Goal: Task Accomplishment & Management: Manage account settings

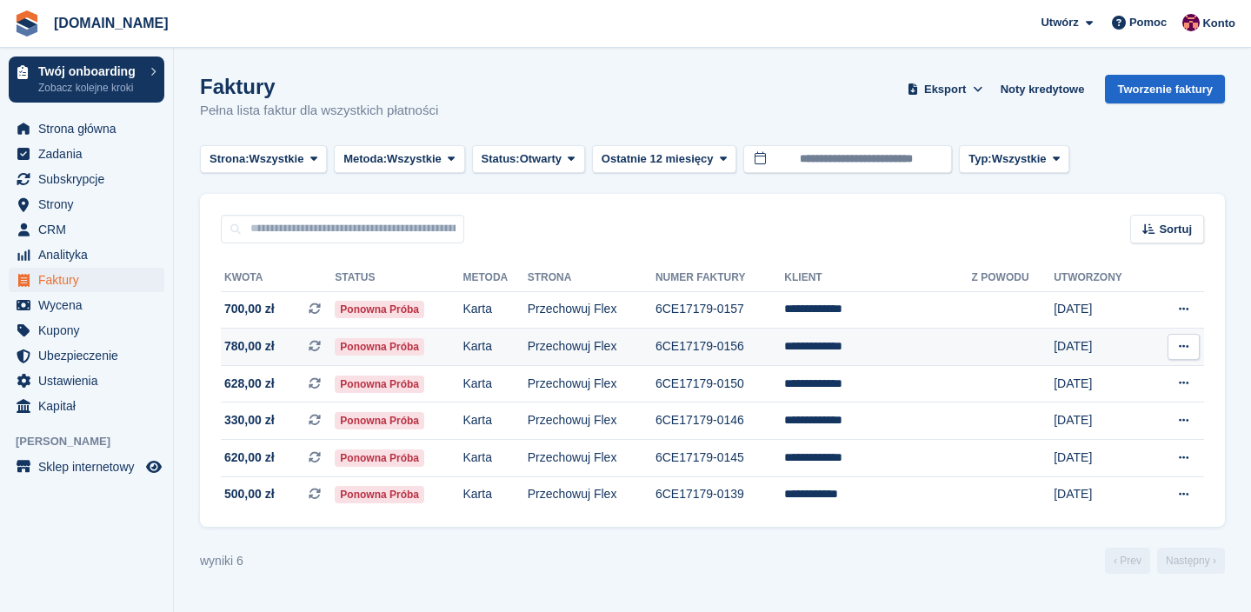
click at [1179, 349] on icon at bounding box center [1184, 346] width 10 height 11
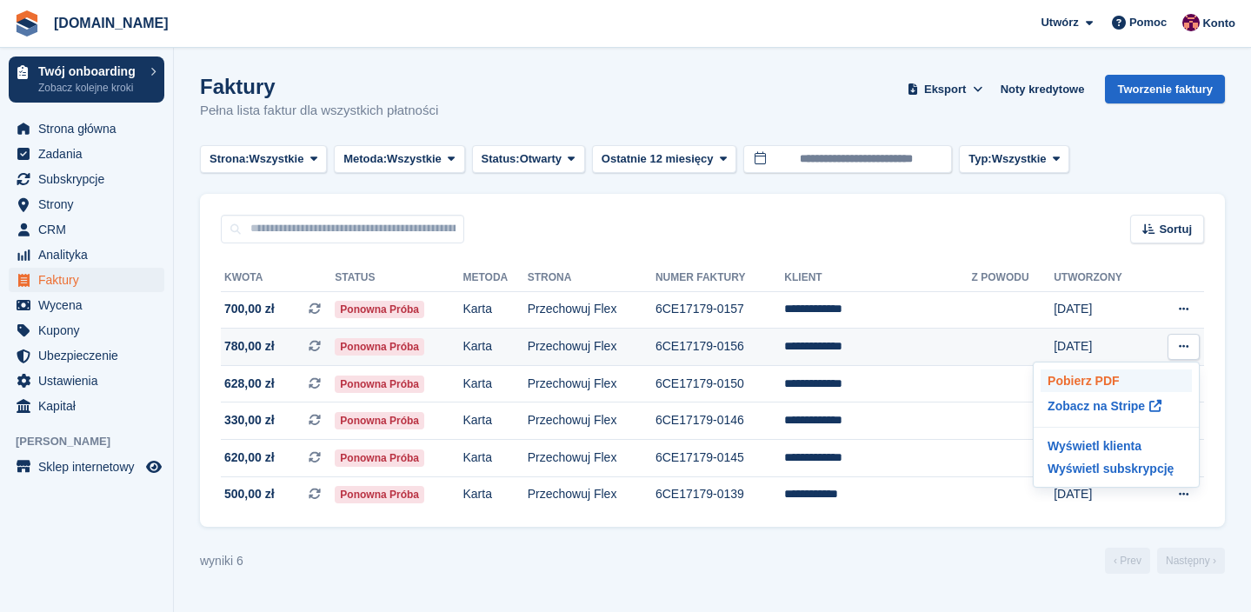
click at [1142, 376] on p "Pobierz PDF" at bounding box center [1116, 380] width 151 height 23
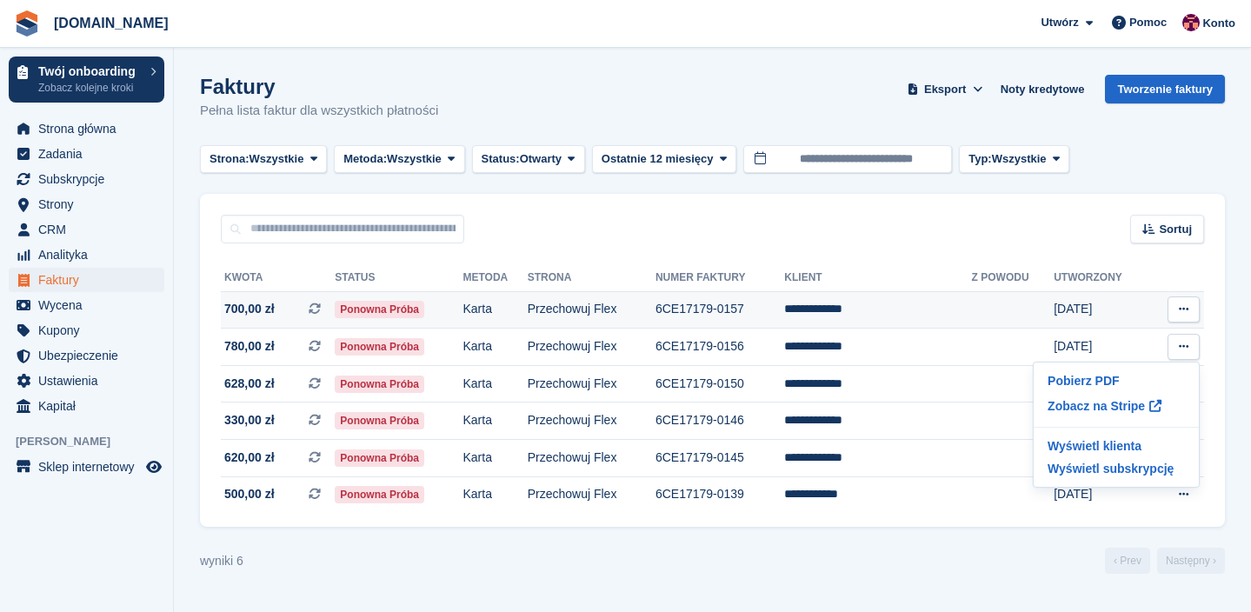
click at [1185, 315] on icon at bounding box center [1184, 308] width 10 height 11
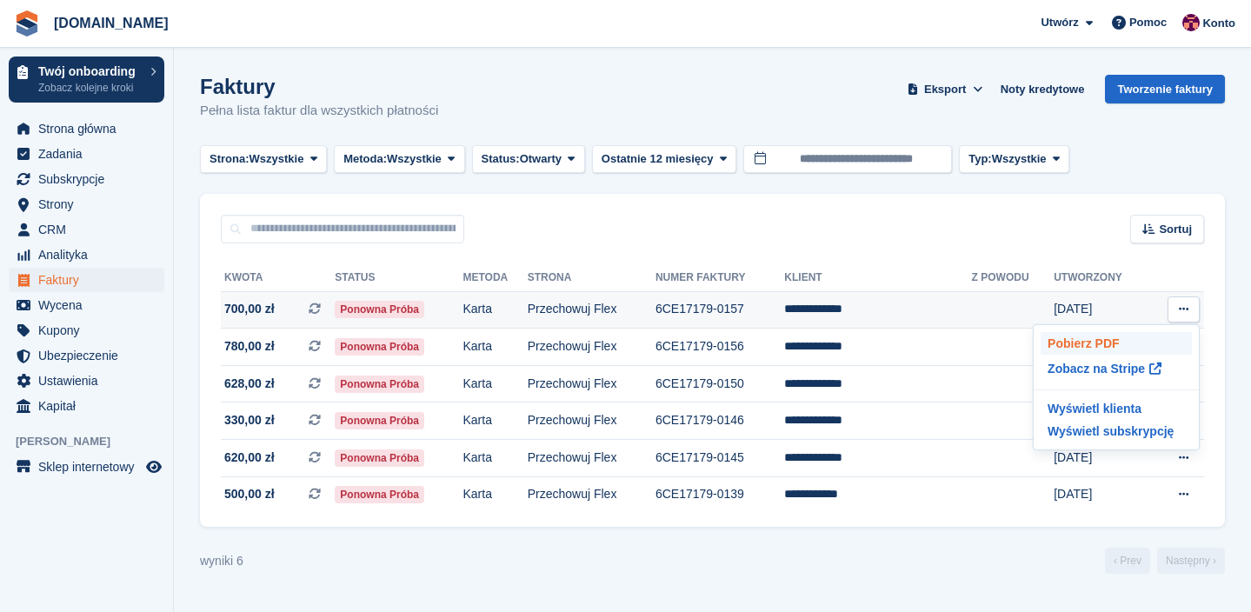
click at [1123, 337] on p "Pobierz PDF" at bounding box center [1116, 343] width 151 height 23
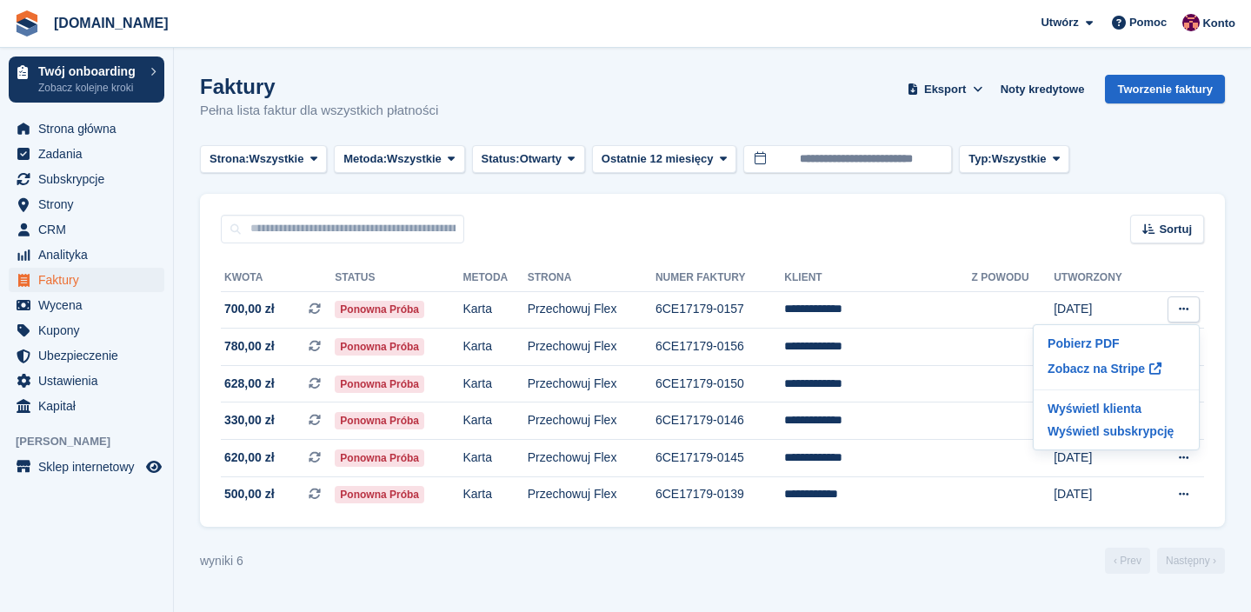
click at [1230, 382] on section "Faktury Pełna lista faktur dla wszystkich płatności Eksport Eksport Faktury Eks…" at bounding box center [712, 306] width 1077 height 612
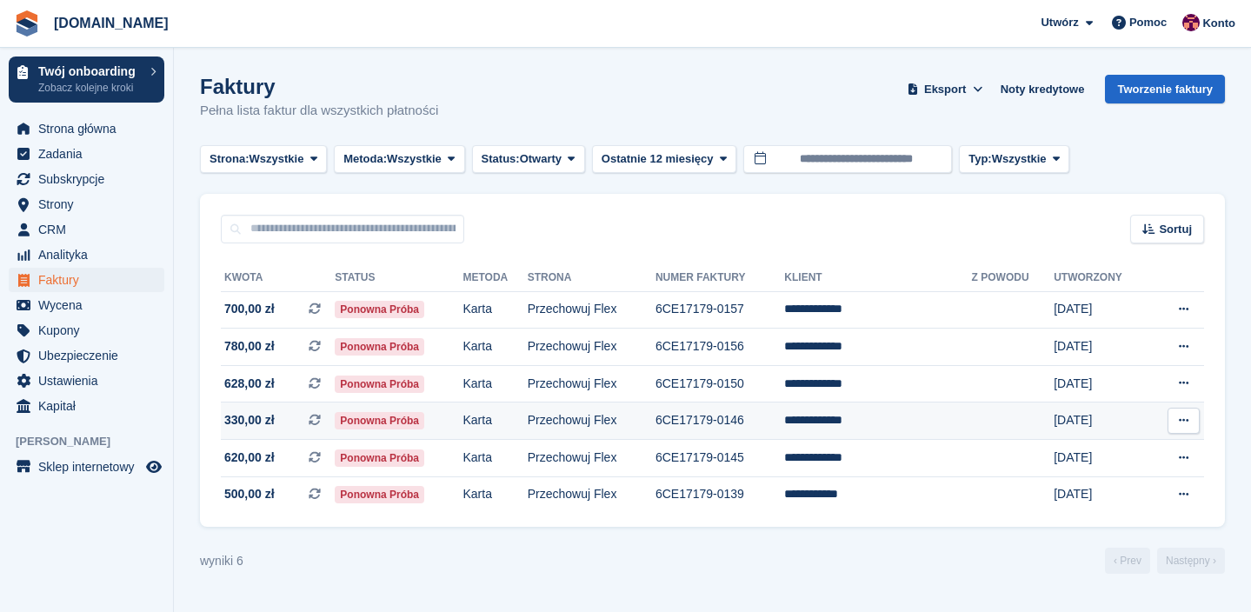
click at [1185, 429] on button at bounding box center [1184, 421] width 32 height 26
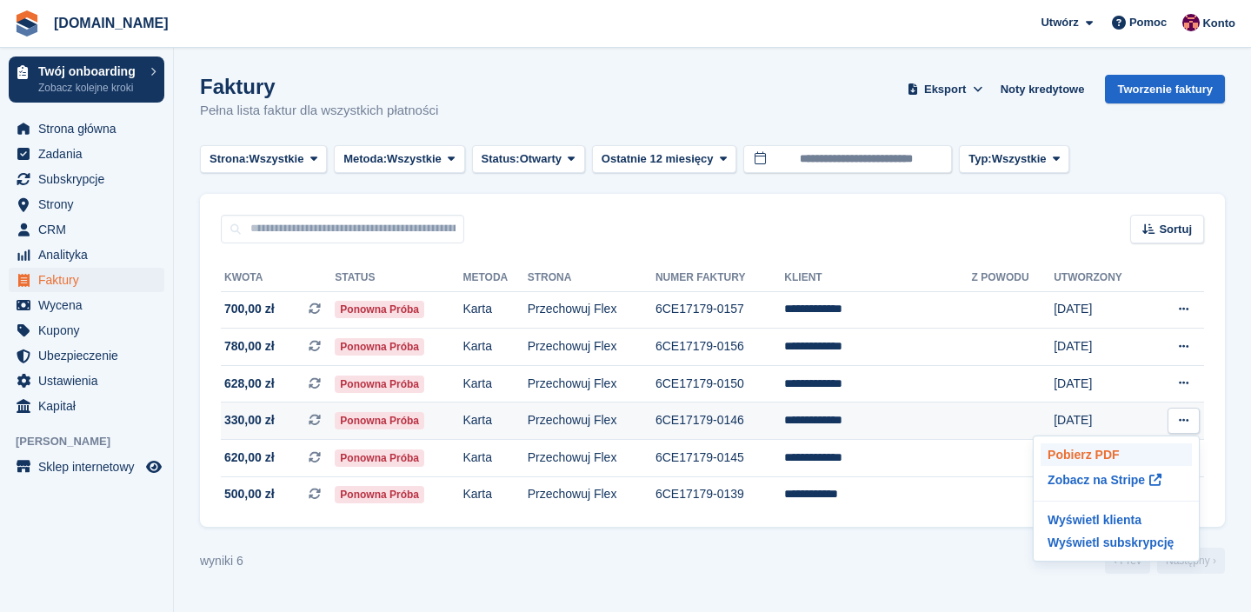
click at [1127, 449] on p "Pobierz PDF" at bounding box center [1116, 454] width 151 height 23
click at [1220, 442] on div "**********" at bounding box center [712, 385] width 1025 height 284
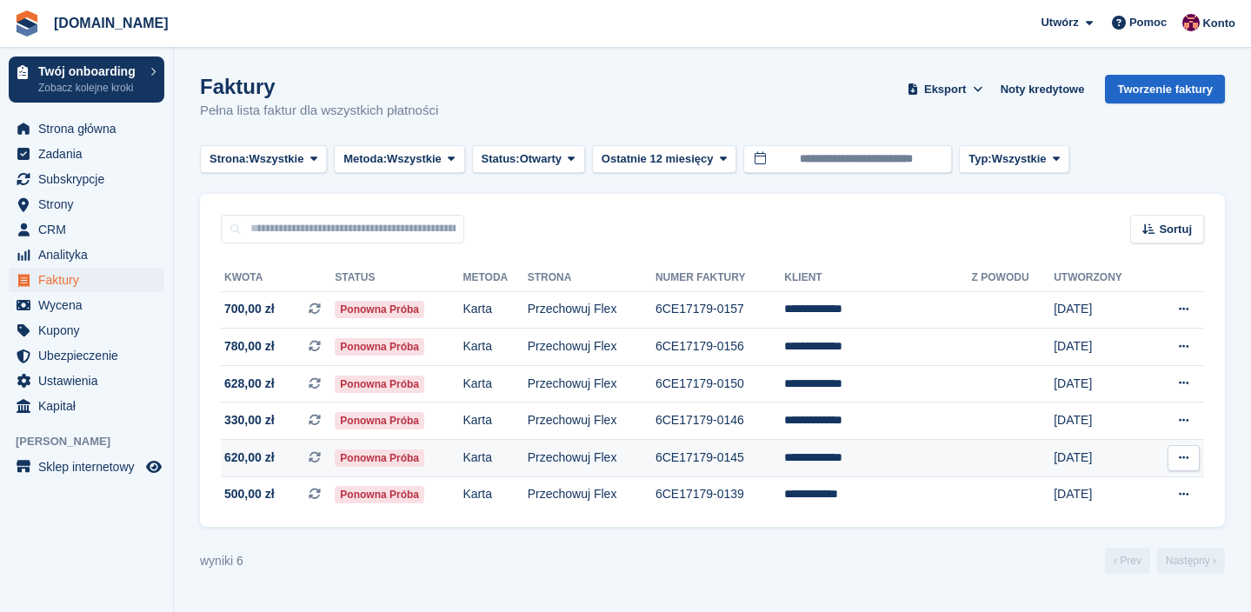
click at [1176, 453] on button at bounding box center [1184, 458] width 32 height 26
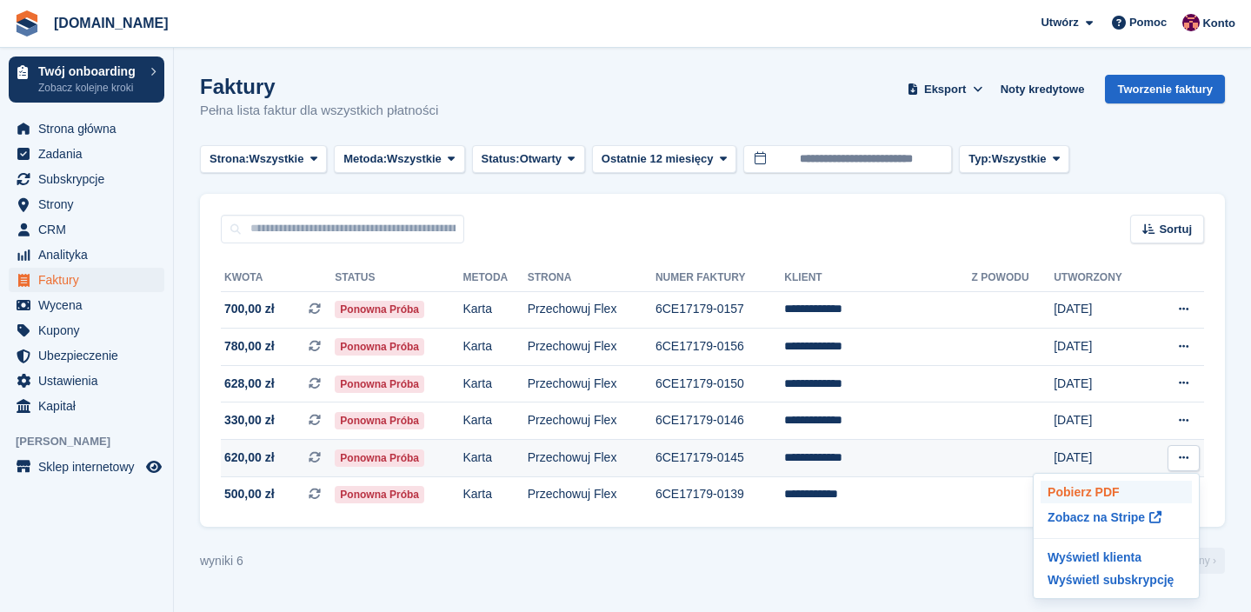
click at [1129, 487] on p "Pobierz PDF" at bounding box center [1116, 492] width 151 height 23
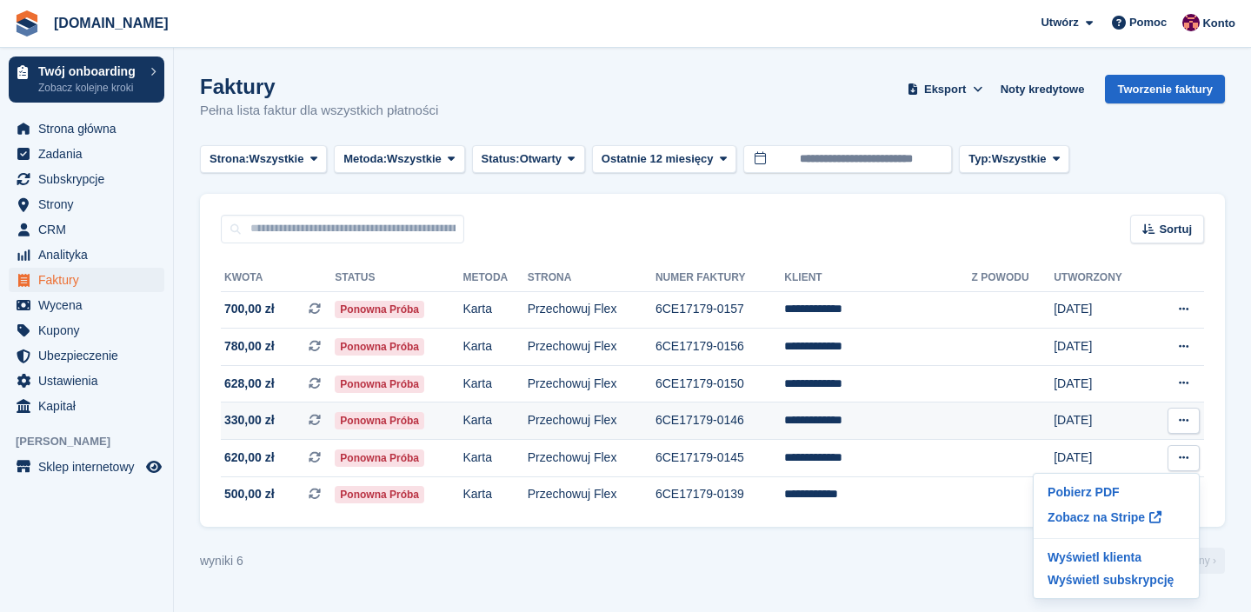
click at [853, 426] on td "**********" at bounding box center [877, 421] width 187 height 37
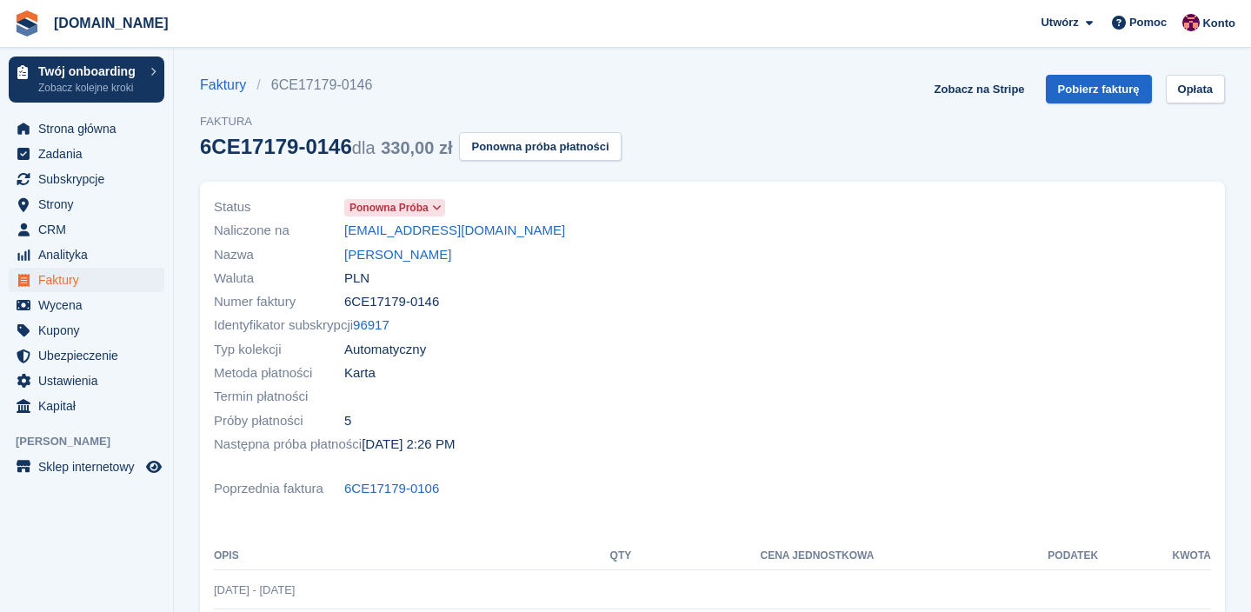
drag, startPoint x: 499, startPoint y: 241, endPoint x: 342, endPoint y: 230, distance: 157.7
click at [342, 230] on div "Naliczone na tofilo@poczta.onet.pl" at bounding box center [458, 230] width 489 height 23
copy div "tofilo@poczta.onet.pl"
click at [71, 276] on span "Faktury" at bounding box center [90, 280] width 104 height 24
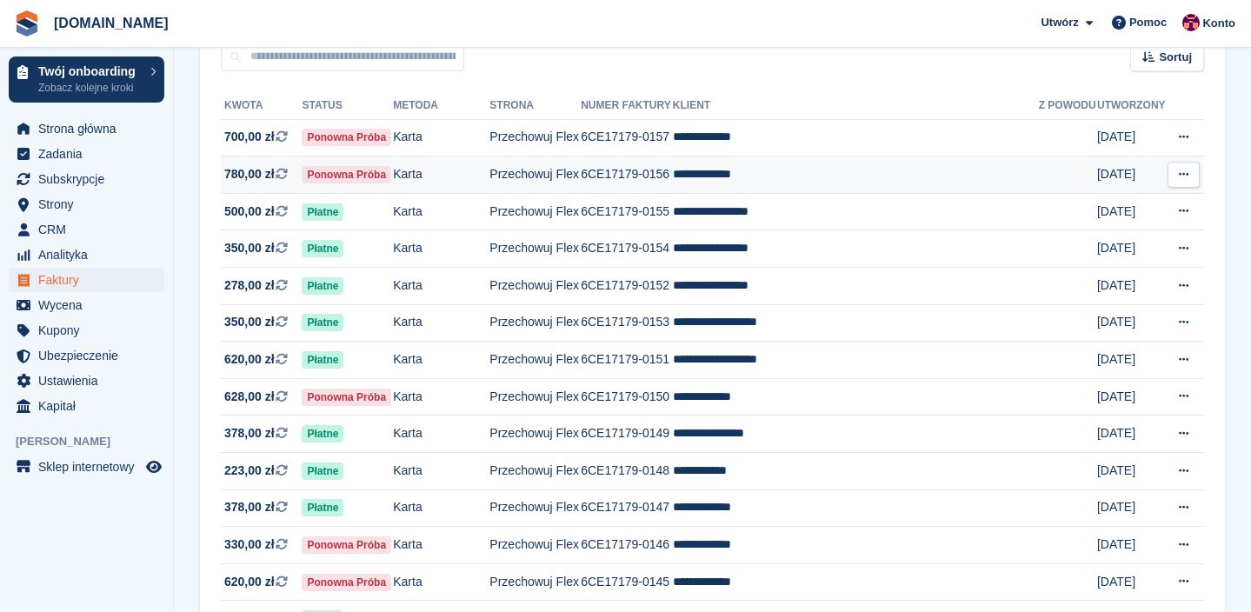
scroll to position [170, 0]
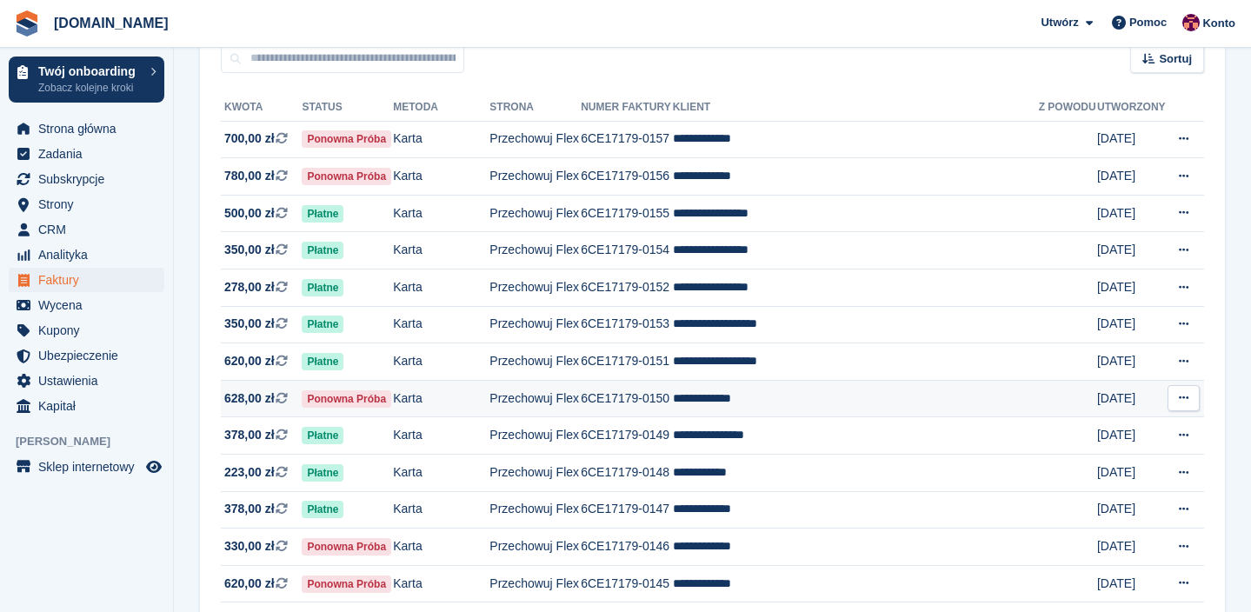
click at [695, 396] on td "**********" at bounding box center [856, 398] width 366 height 37
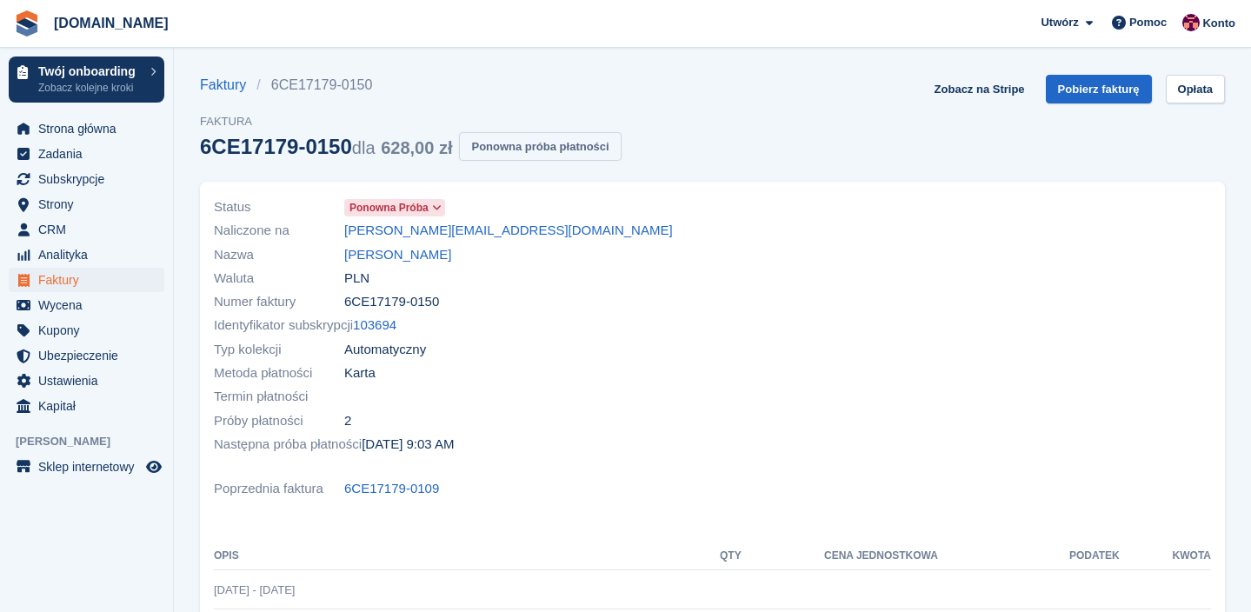
click at [522, 154] on button "Ponowna próba płatności" at bounding box center [540, 146] width 162 height 29
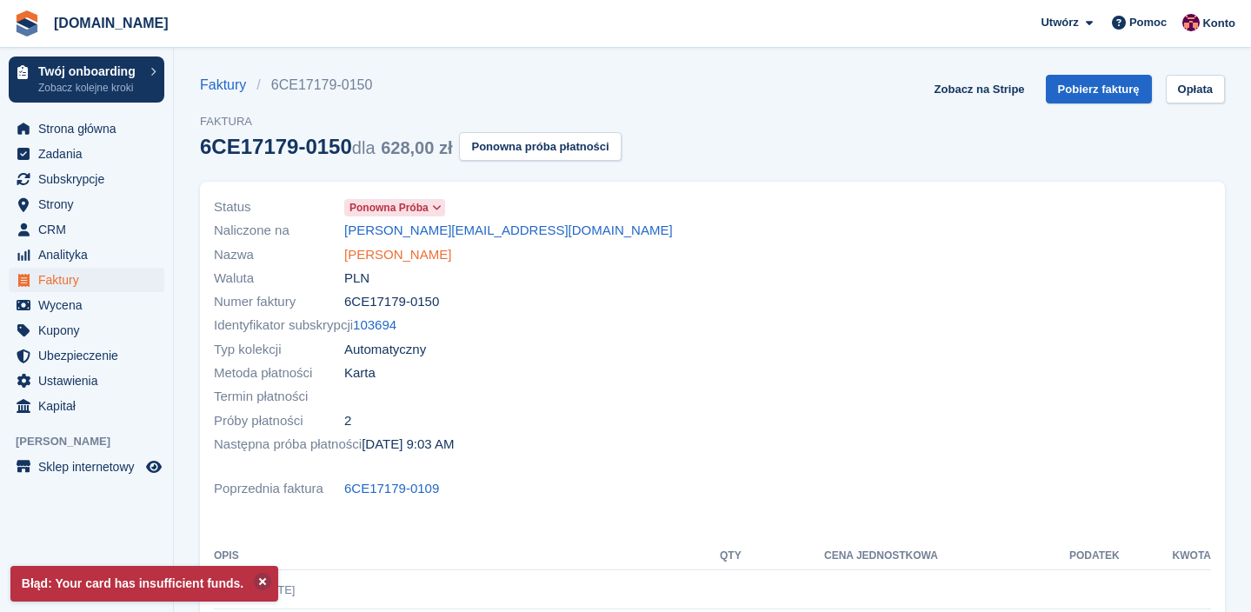
click at [413, 250] on link "Adam Czerwiec" at bounding box center [397, 255] width 107 height 20
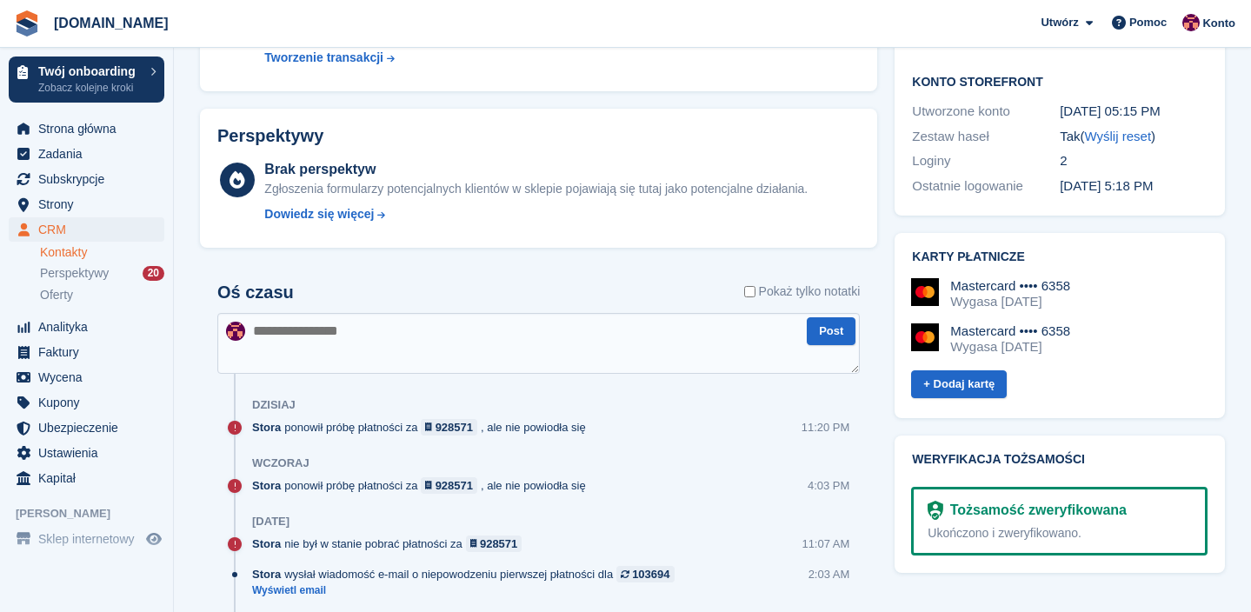
scroll to position [746, 0]
